Goal: Task Accomplishment & Management: Manage account settings

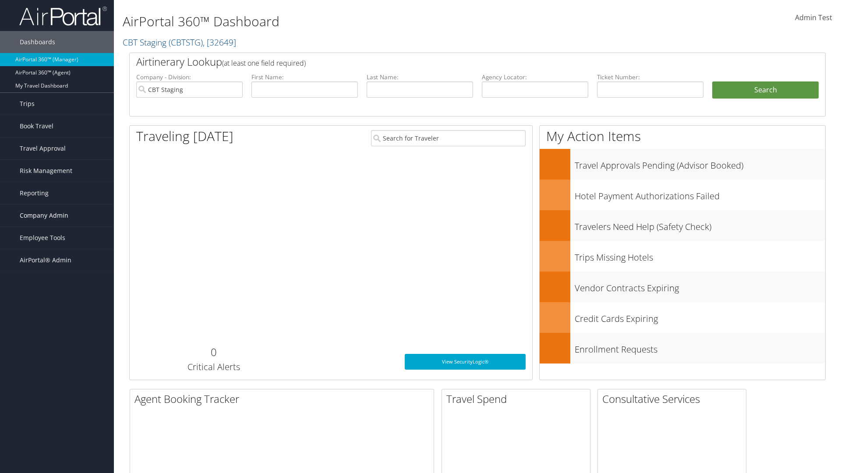
click at [57, 216] on span "Company Admin" at bounding box center [44, 216] width 49 height 22
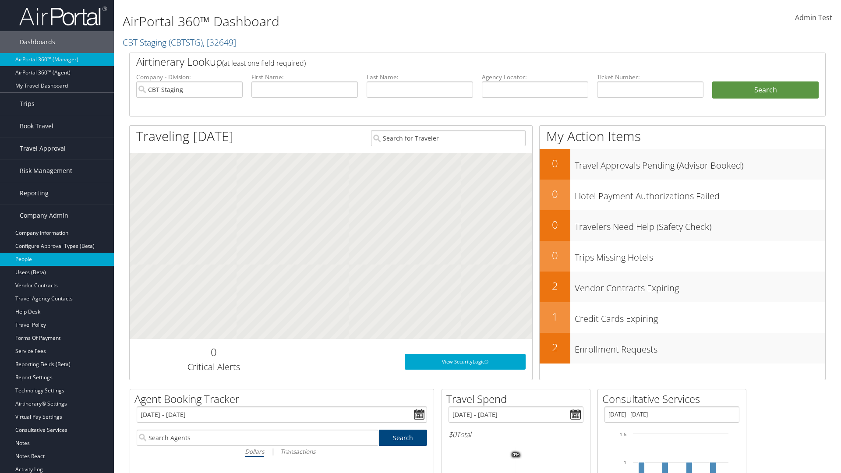
click at [57, 259] on link "People" at bounding box center [57, 259] width 114 height 13
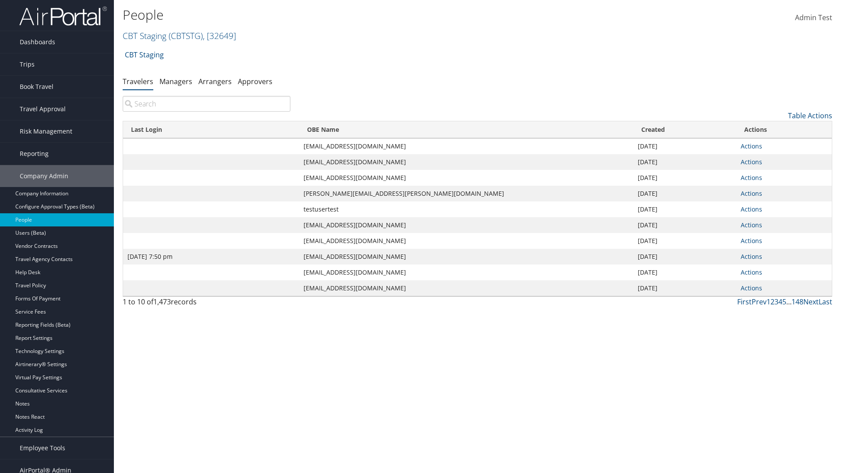
click at [206, 104] on input "search" at bounding box center [207, 104] width 168 height 16
type input "[DATE] 7:50 pm"
